Goal: Check status: Check status

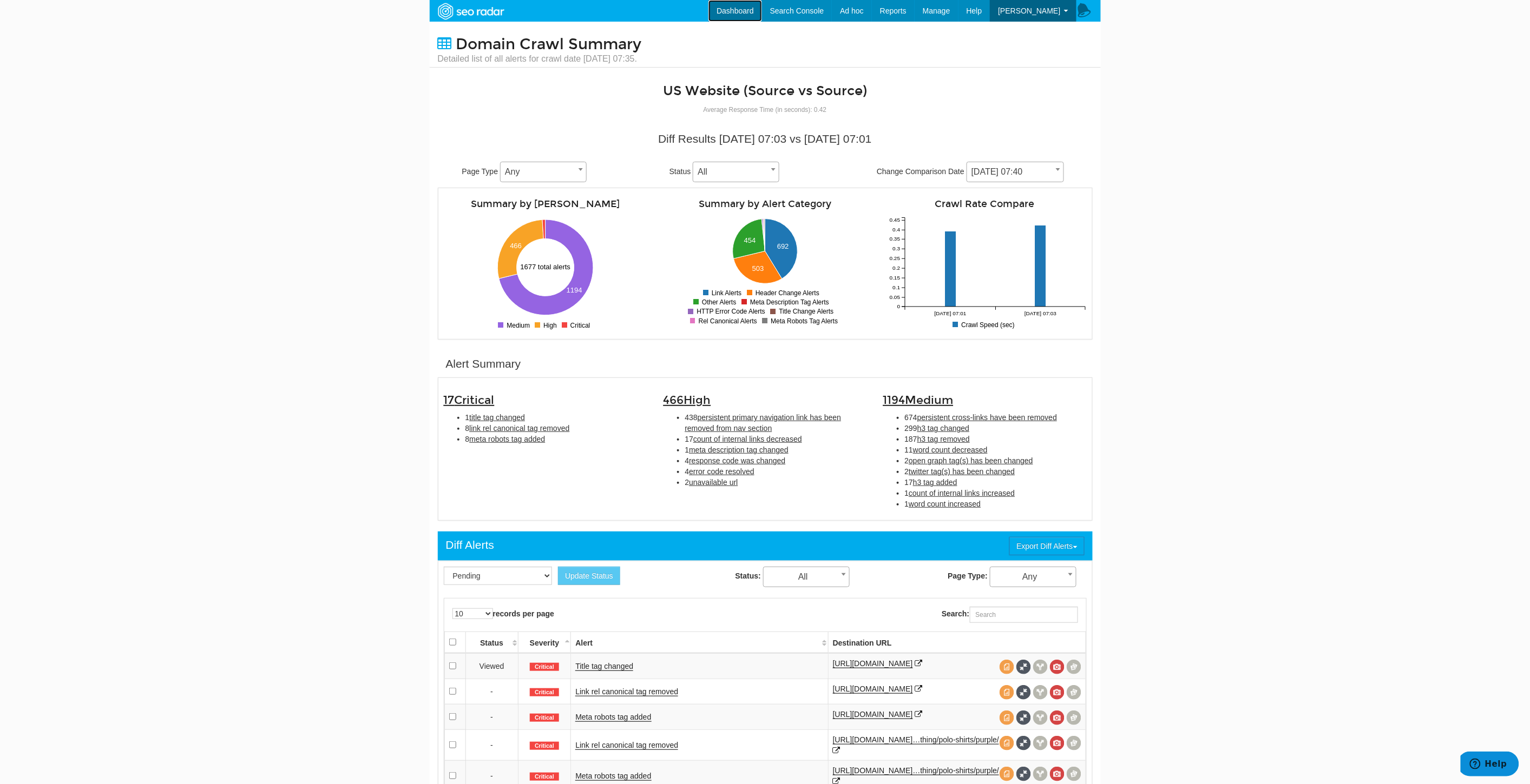
click at [762, 6] on link "Dashboard" at bounding box center [735, 11] width 54 height 21
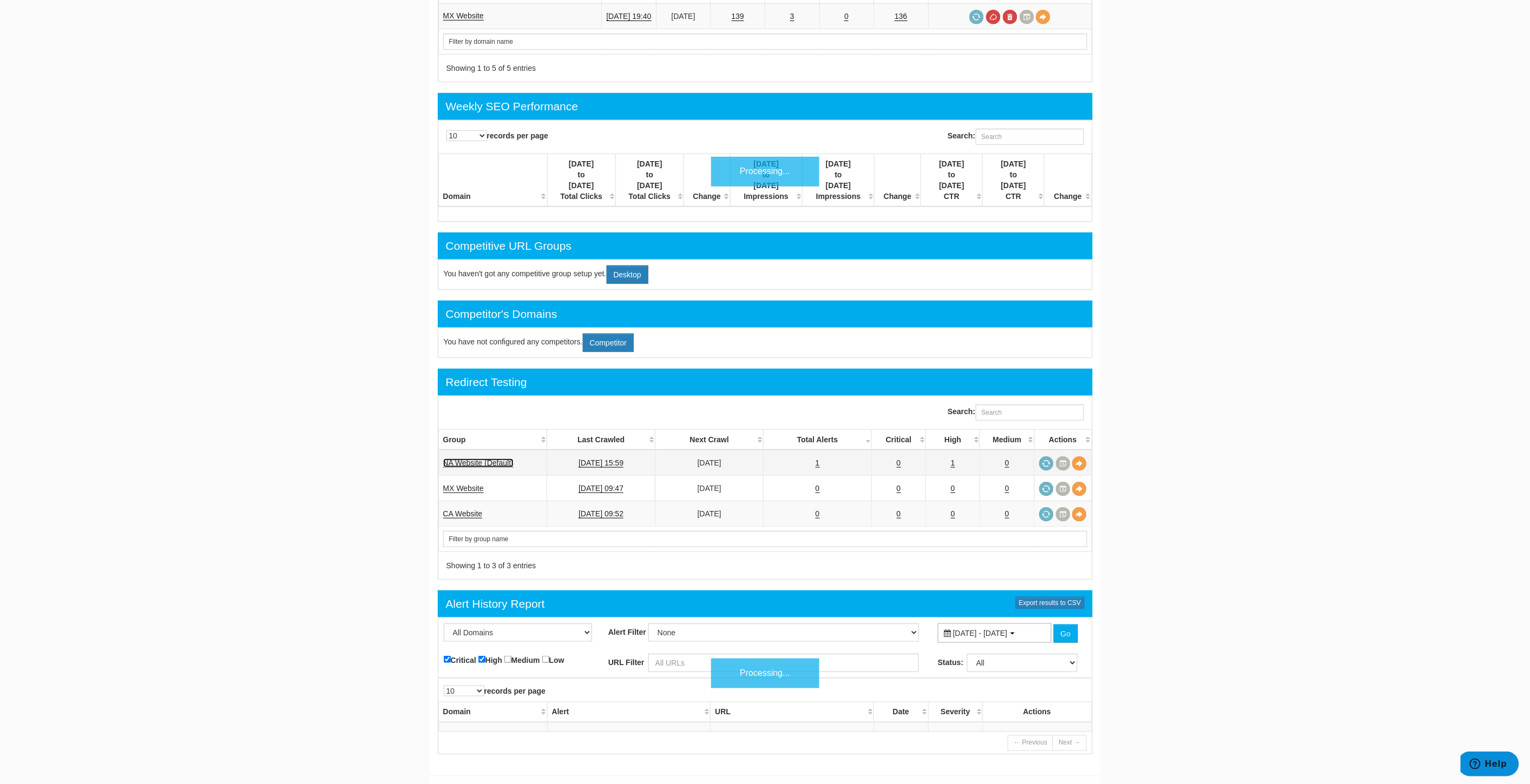
click at [489, 459] on link "NA Website (Default)" at bounding box center [479, 463] width 70 height 9
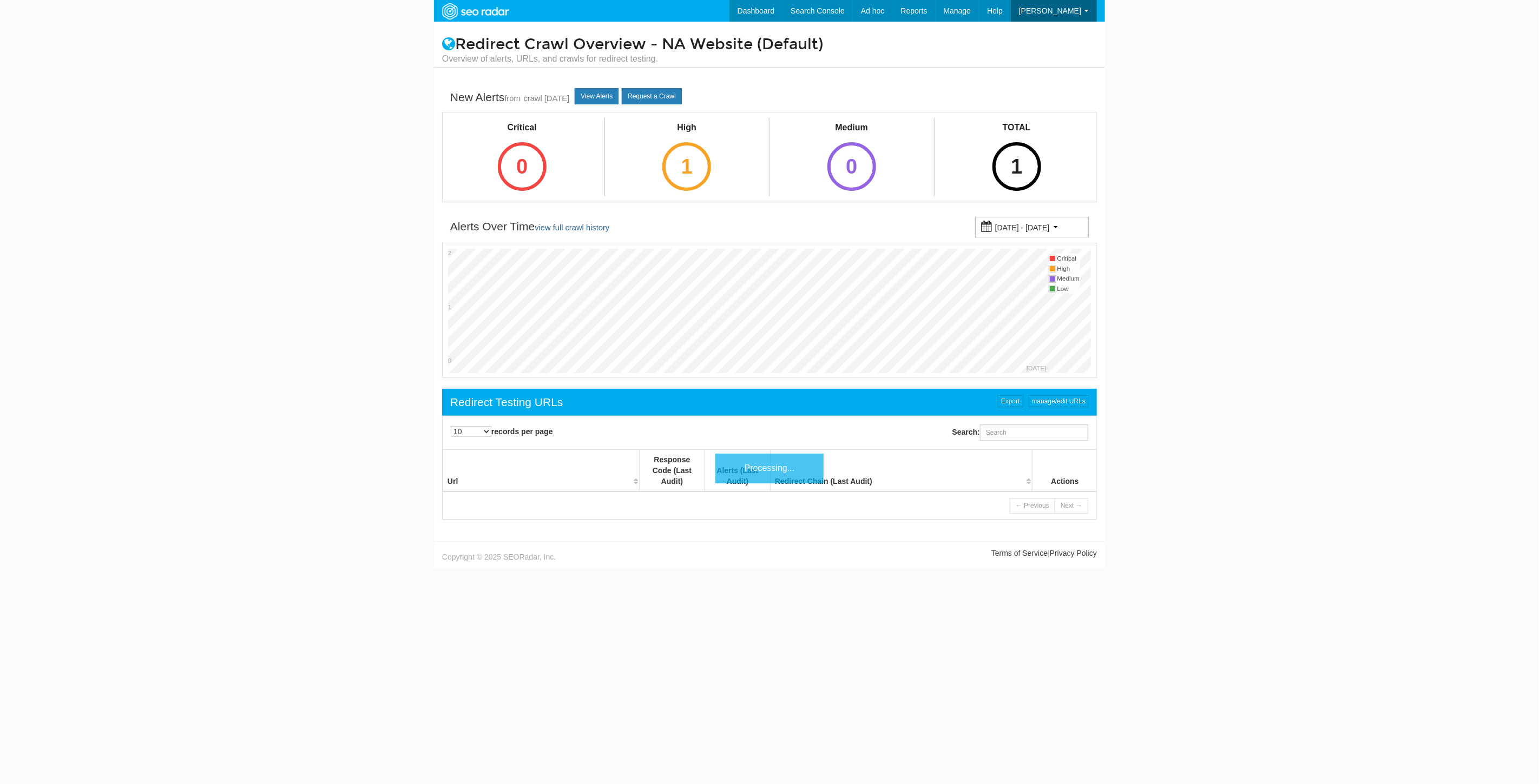
scroll to position [43, 0]
click at [615, 100] on link "View Alerts" at bounding box center [596, 96] width 44 height 16
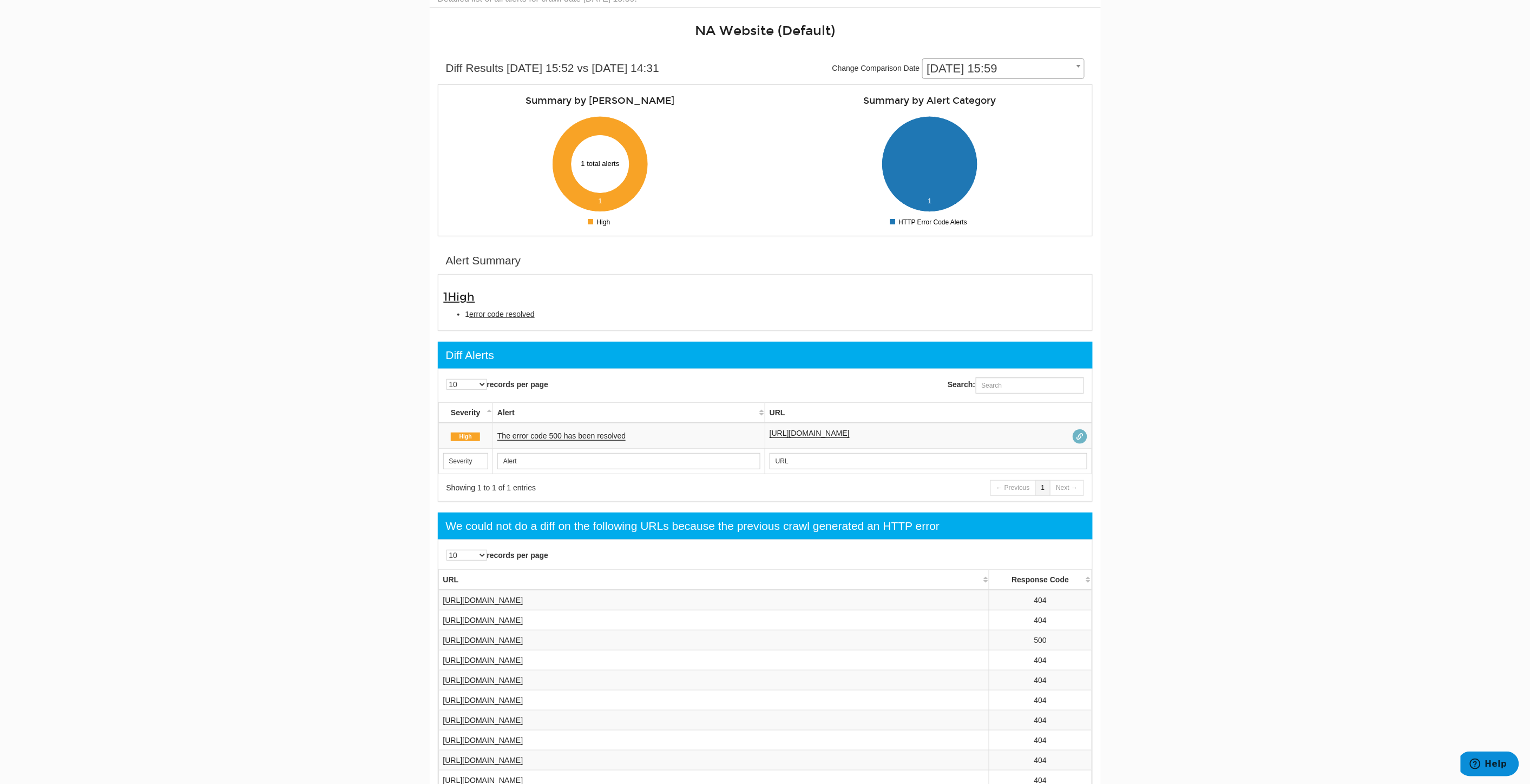
scroll to position [164, 0]
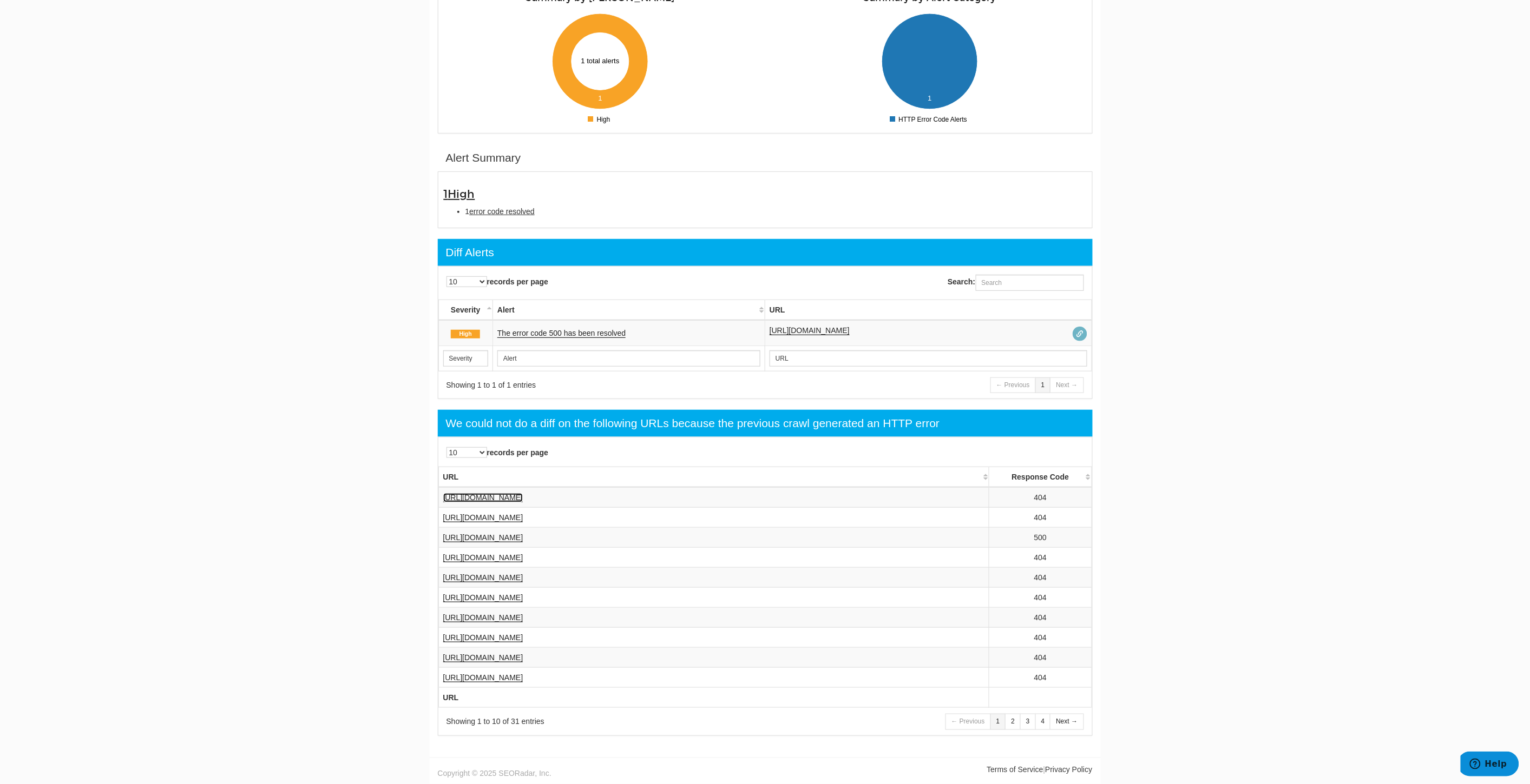
click at [523, 494] on link "https://www.underarmour.com/en-us/c/collections-united-we-win/" at bounding box center [483, 497] width 80 height 9
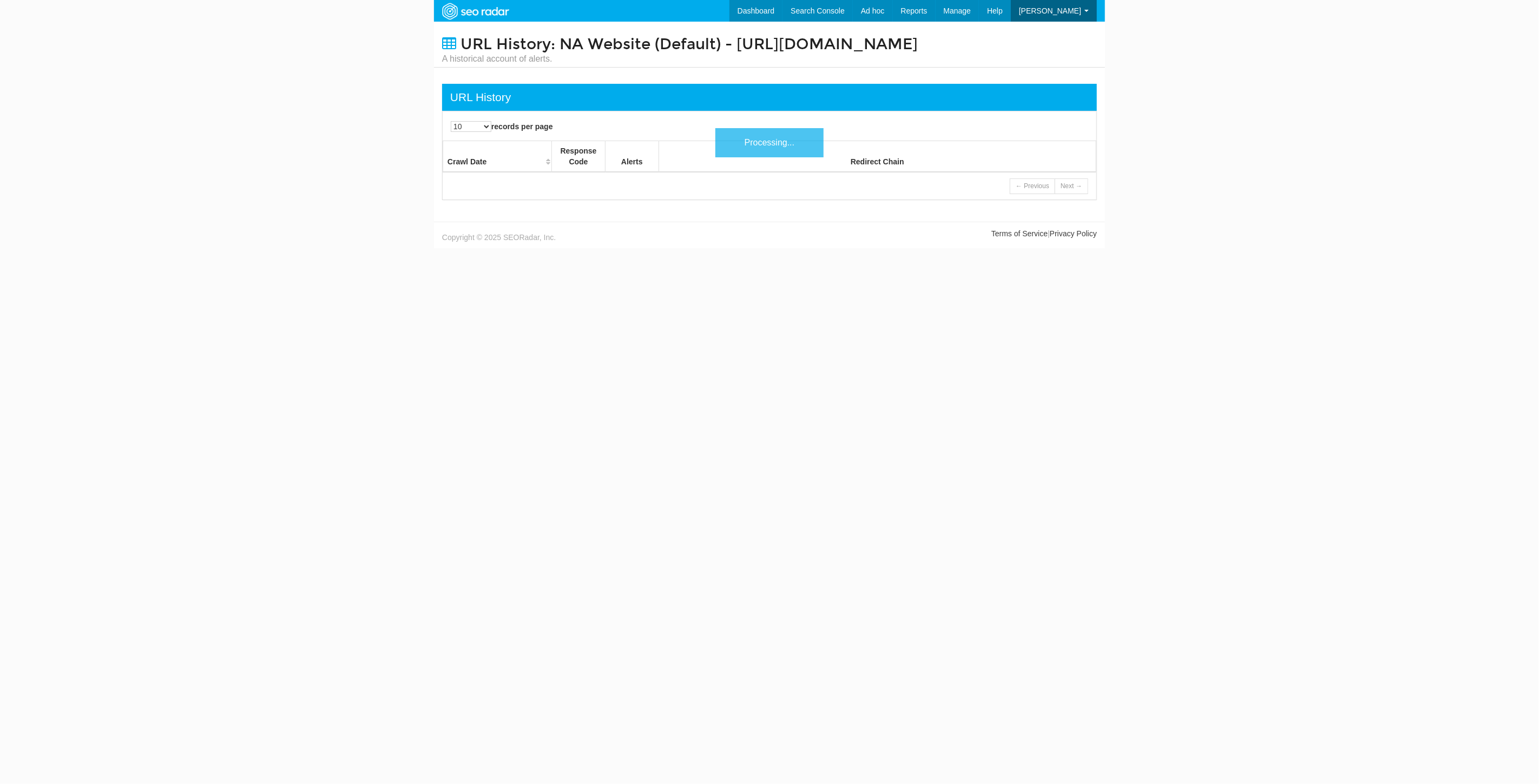
scroll to position [43, 0]
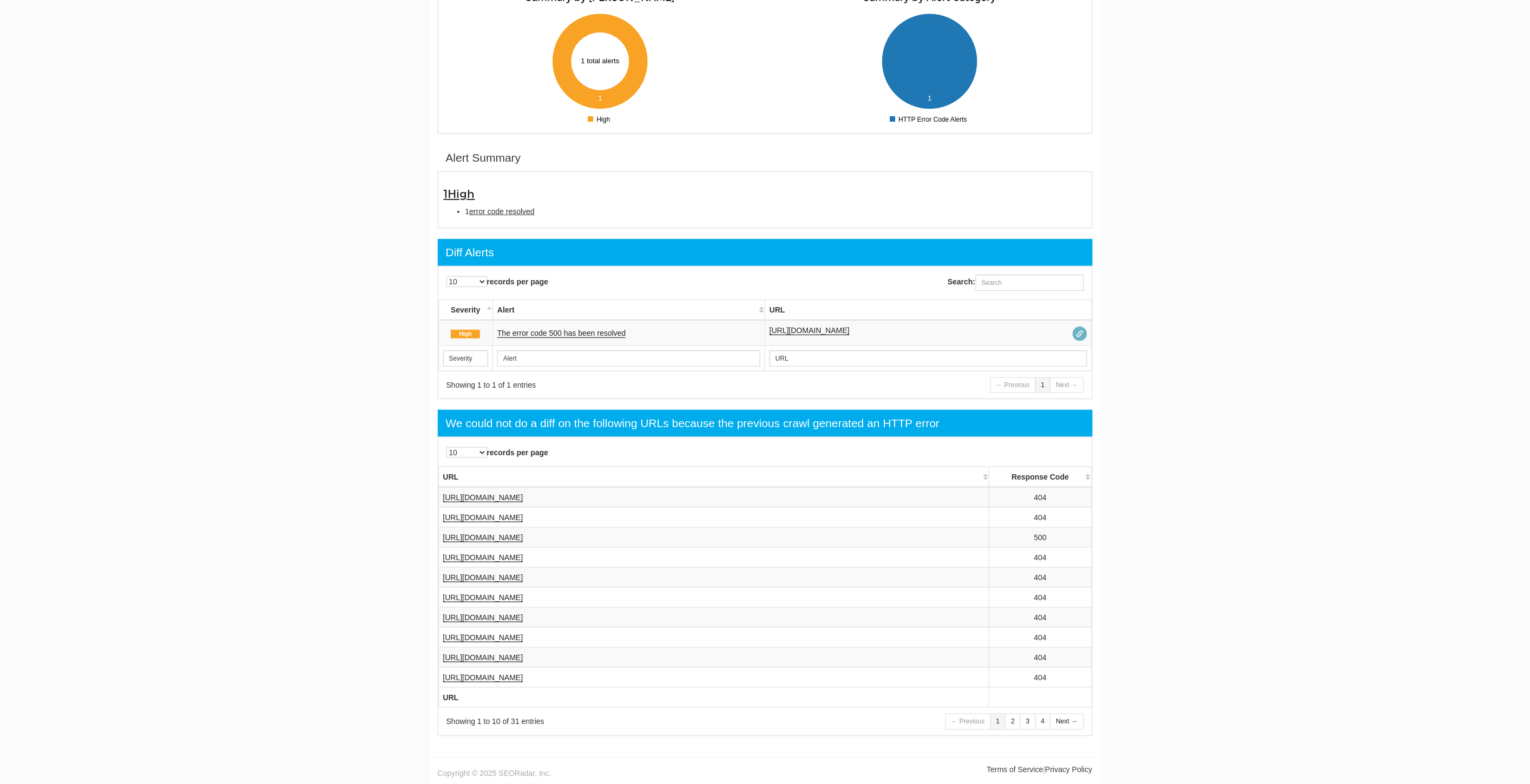
scroll to position [43, 0]
click at [826, 331] on link "[URL][DOMAIN_NAME]" at bounding box center [810, 330] width 80 height 9
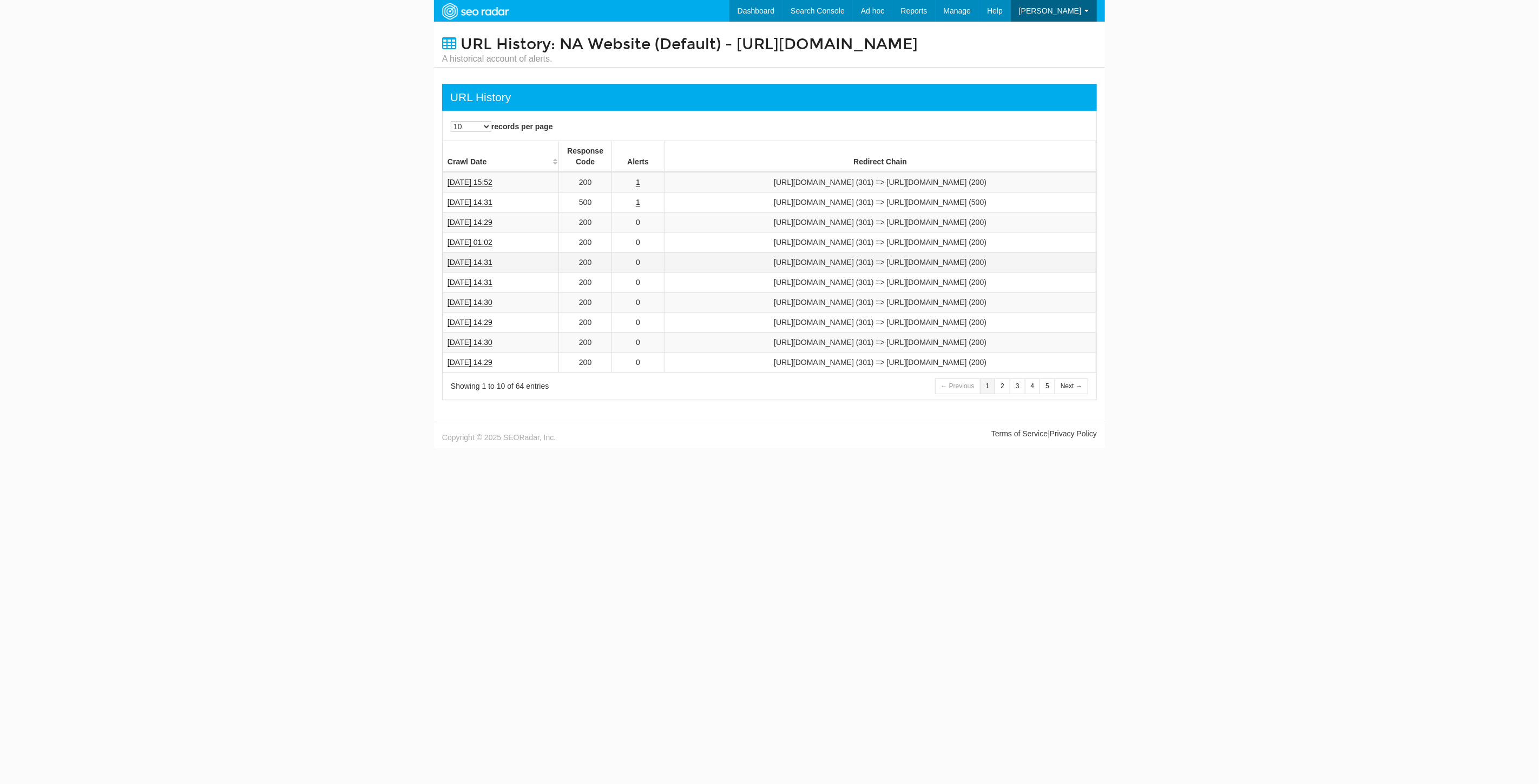
scroll to position [43, 0]
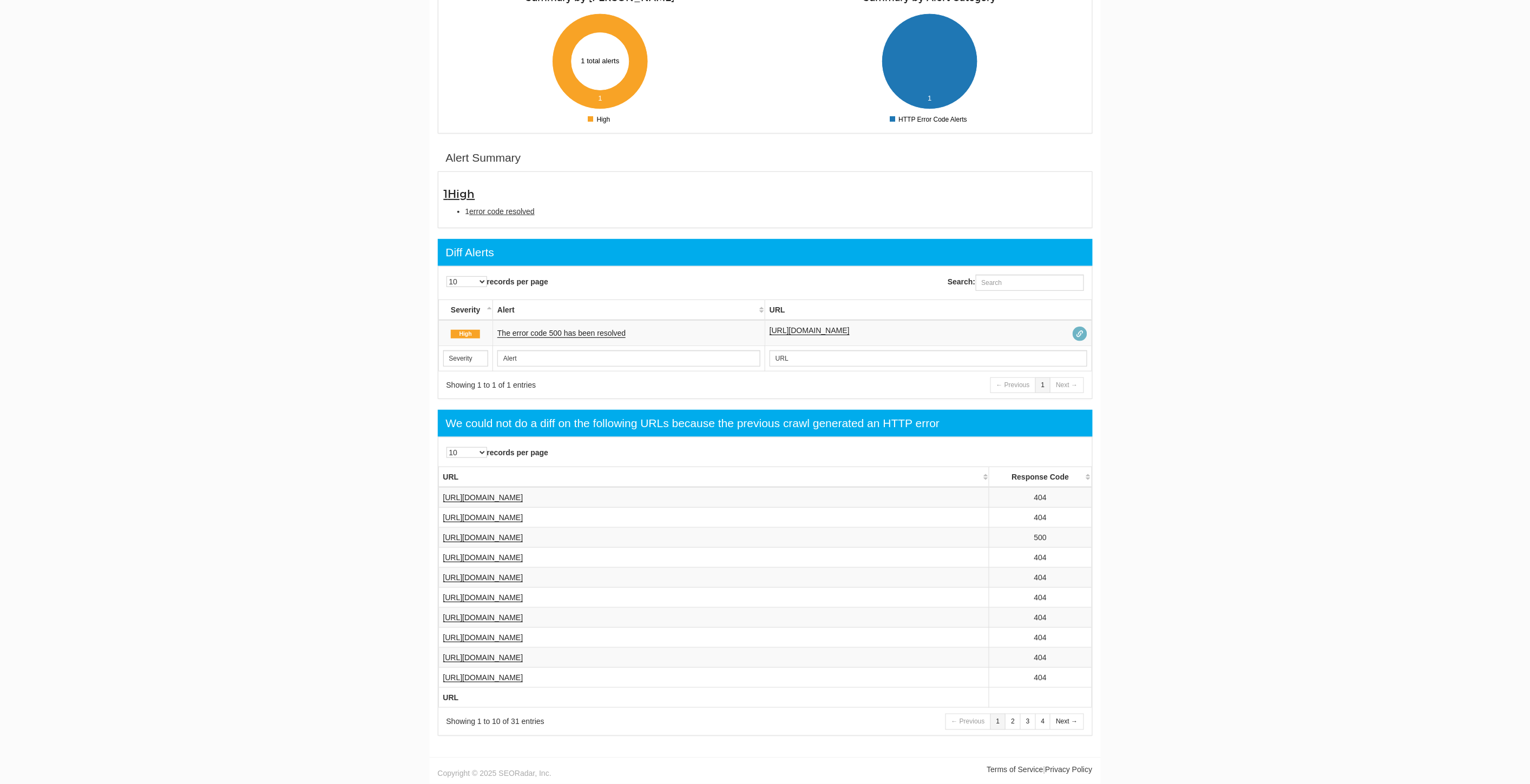
scroll to position [43, 0]
click at [523, 494] on link "[URL][DOMAIN_NAME]" at bounding box center [483, 497] width 80 height 9
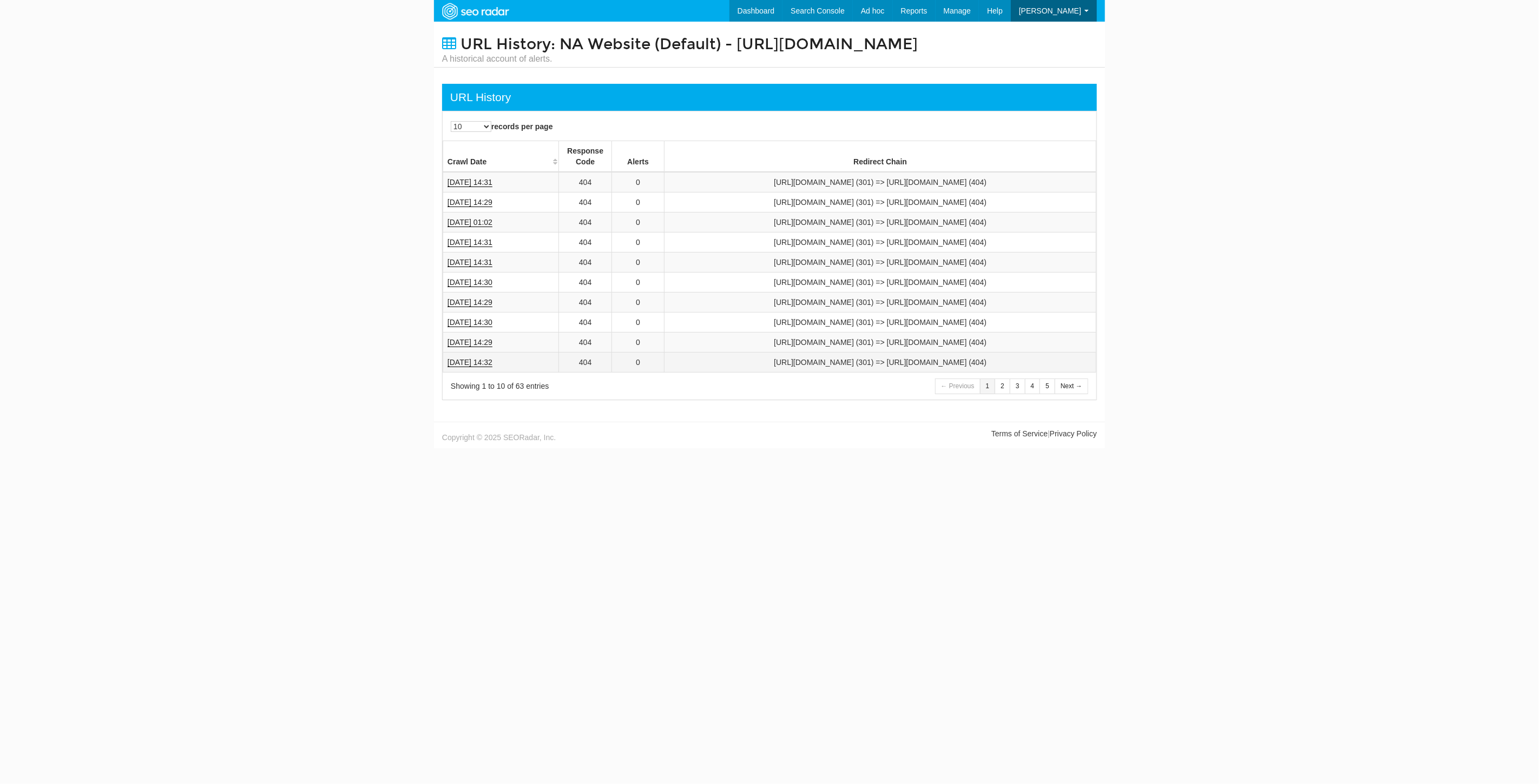
scroll to position [43, 0]
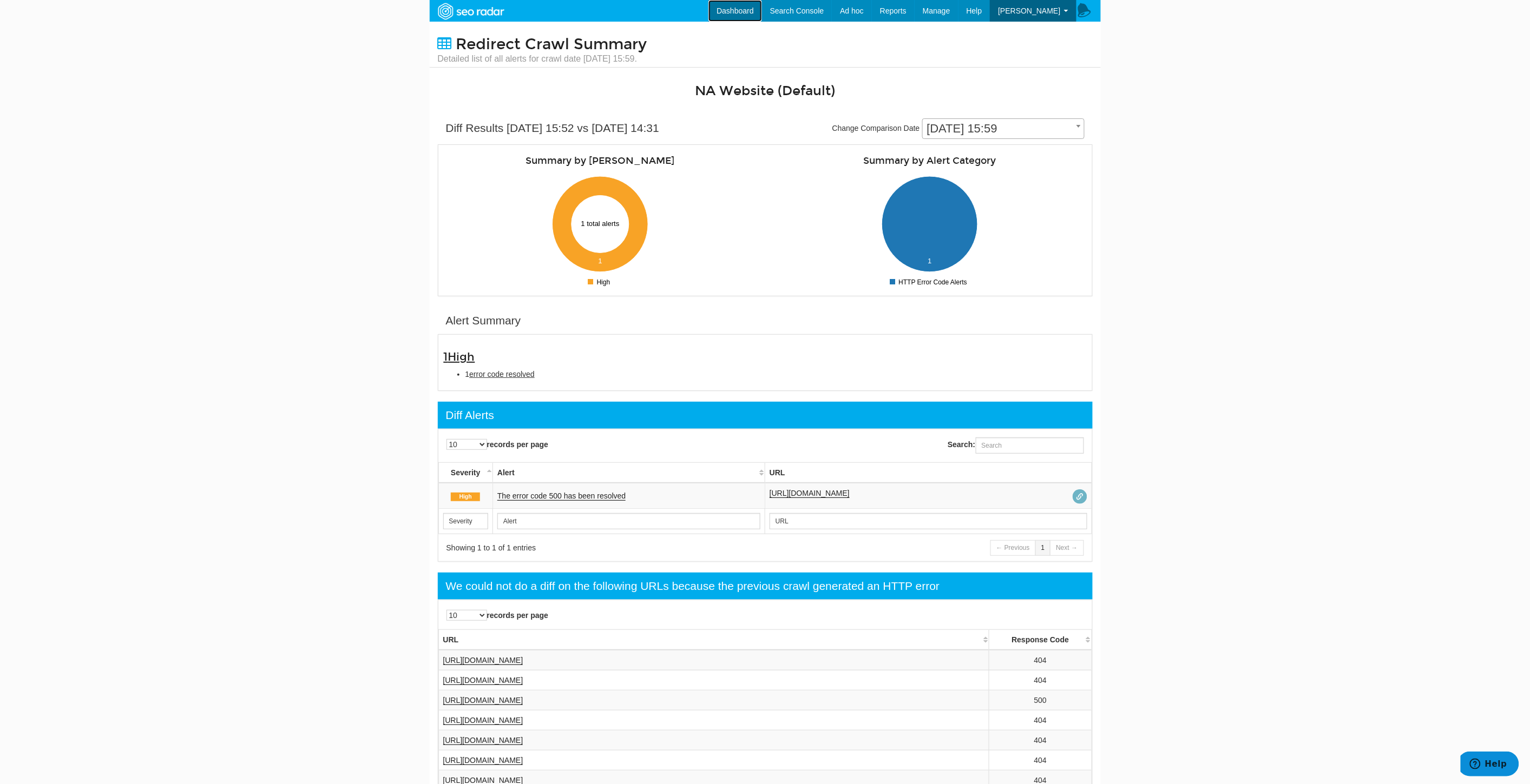
click at [762, 4] on link "Dashboard" at bounding box center [735, 11] width 54 height 21
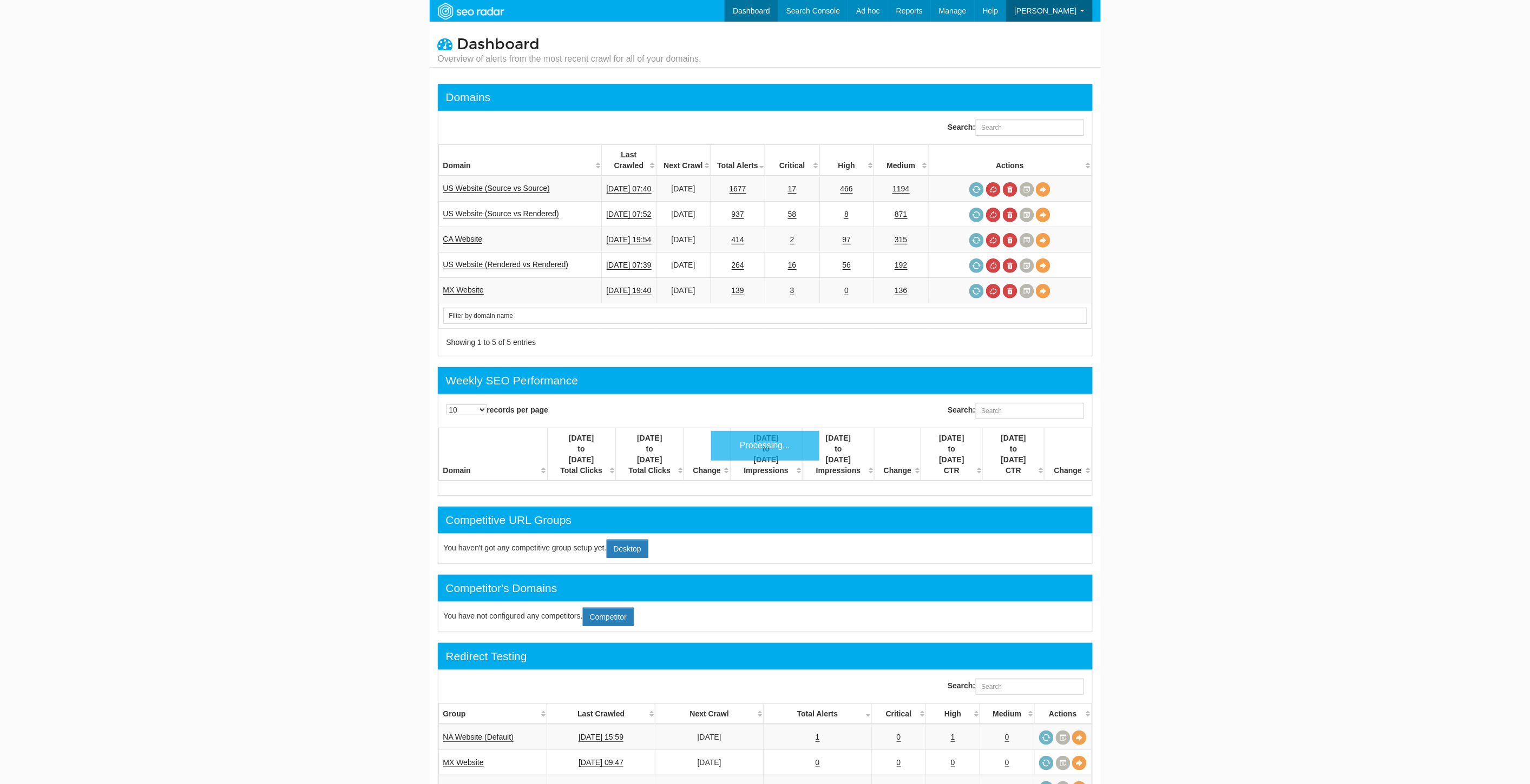
scroll to position [43, 0]
